Goal: Understand process/instructions: Learn how to perform a task or action

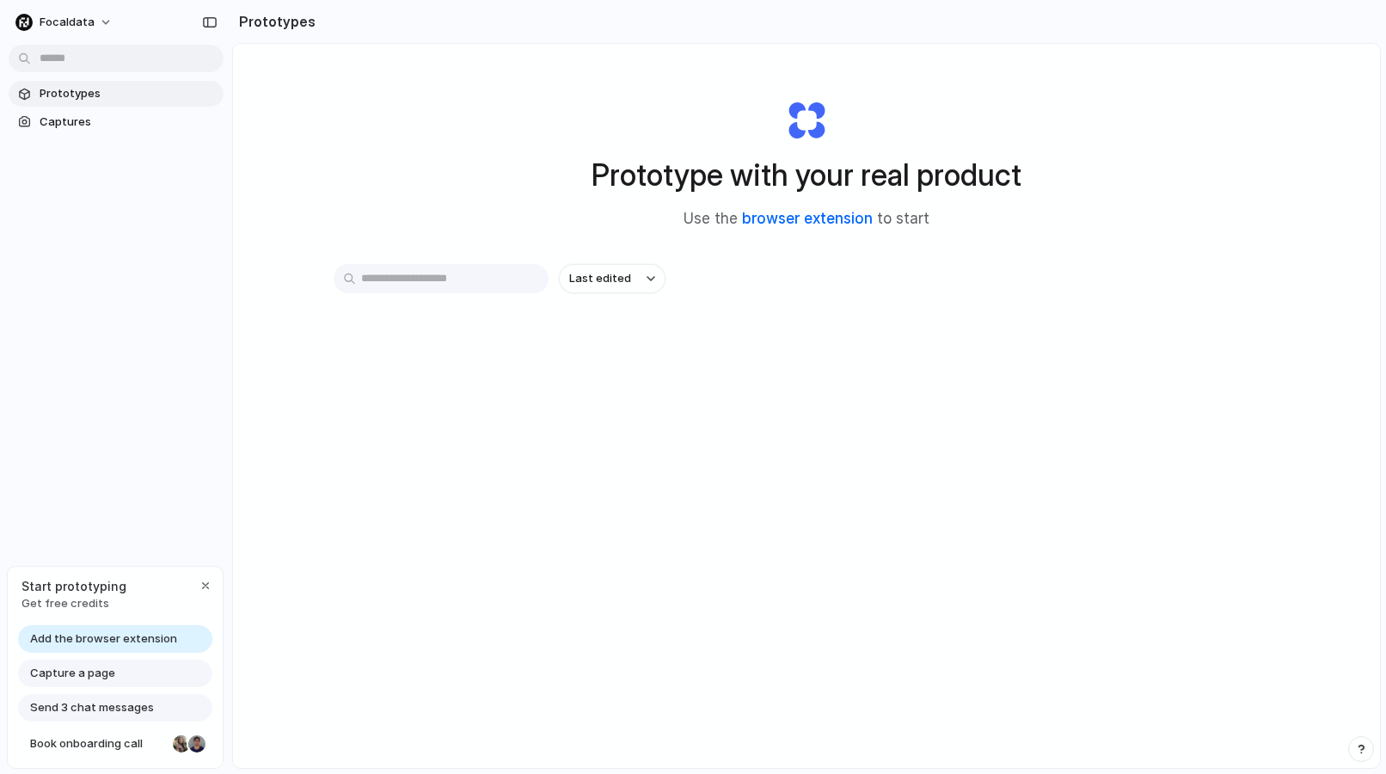
click at [818, 222] on link "browser extension" at bounding box center [807, 218] width 131 height 17
click at [899, 105] on div "Prototype with your real product Use the browser extension to start" at bounding box center [806, 157] width 688 height 186
click at [609, 132] on div "Prototype with your real product Use the browser extension to start" at bounding box center [806, 157] width 688 height 186
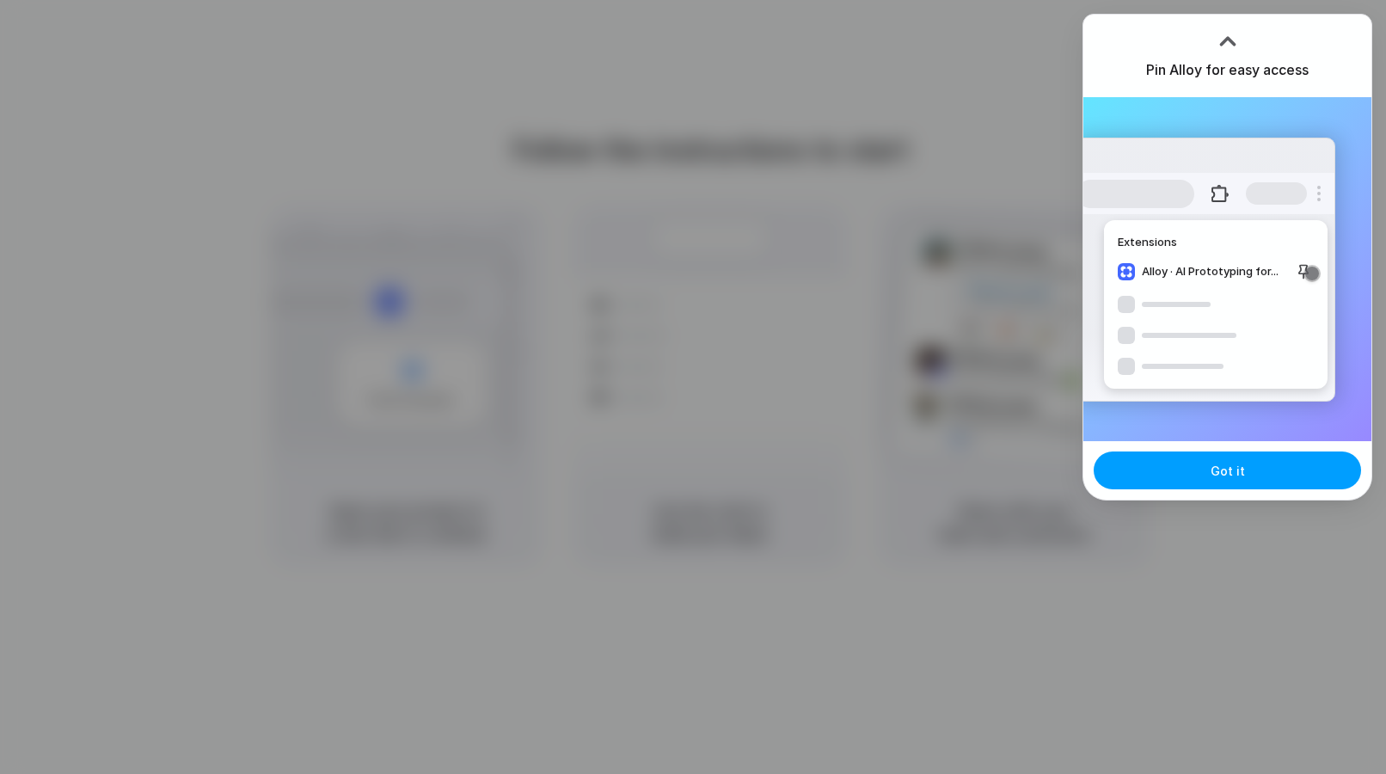
click at [1219, 486] on button "Got it" at bounding box center [1226, 470] width 267 height 38
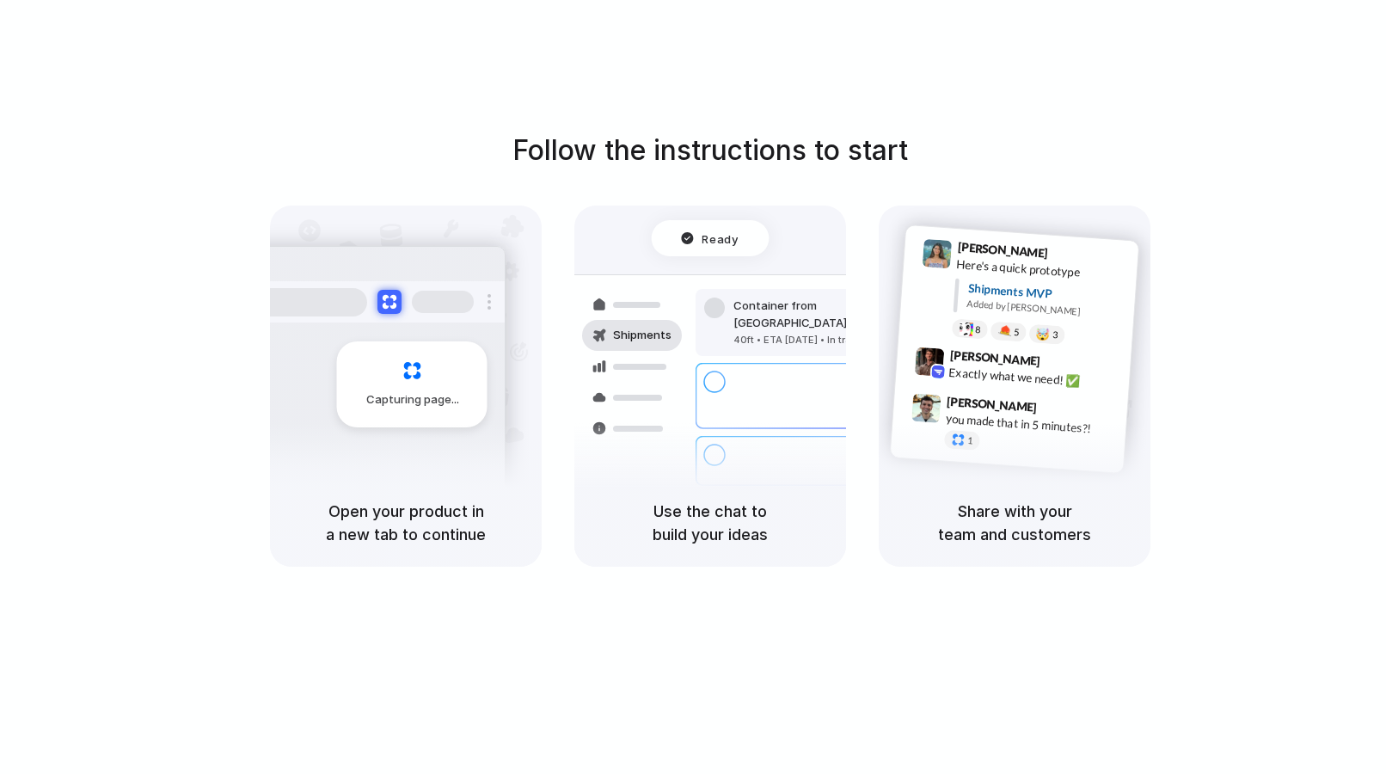
click at [778, 89] on div "Follow the instructions to start Capturing page Open your product in a new tab …" at bounding box center [710, 404] width 1420 height 808
